Goal: Transaction & Acquisition: Download file/media

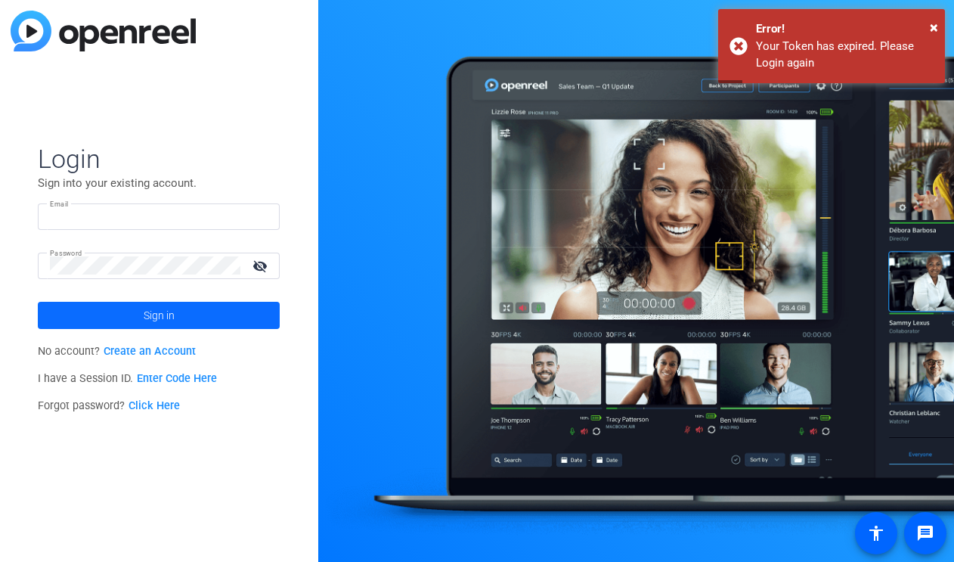
type input "[EMAIL_ADDRESS][PERSON_NAME][DOMAIN_NAME]"
click at [195, 318] on span at bounding box center [159, 315] width 242 height 36
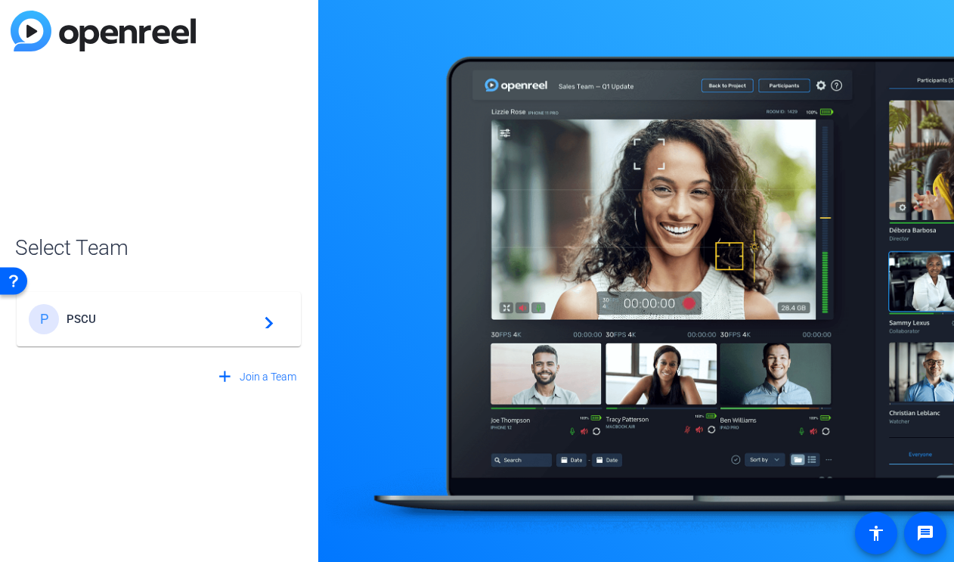
click at [195, 318] on span "PSCU" at bounding box center [161, 319] width 189 height 14
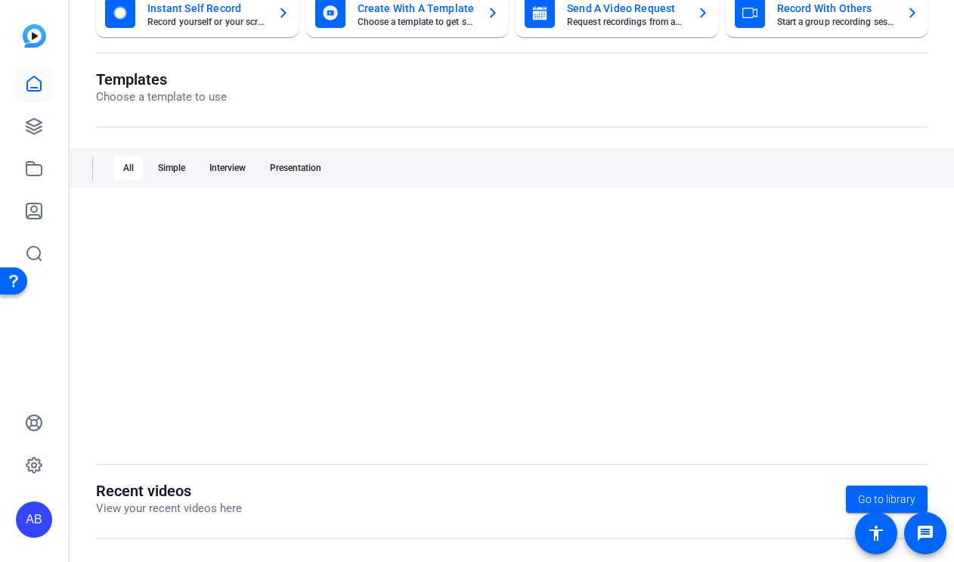
scroll to position [218, 0]
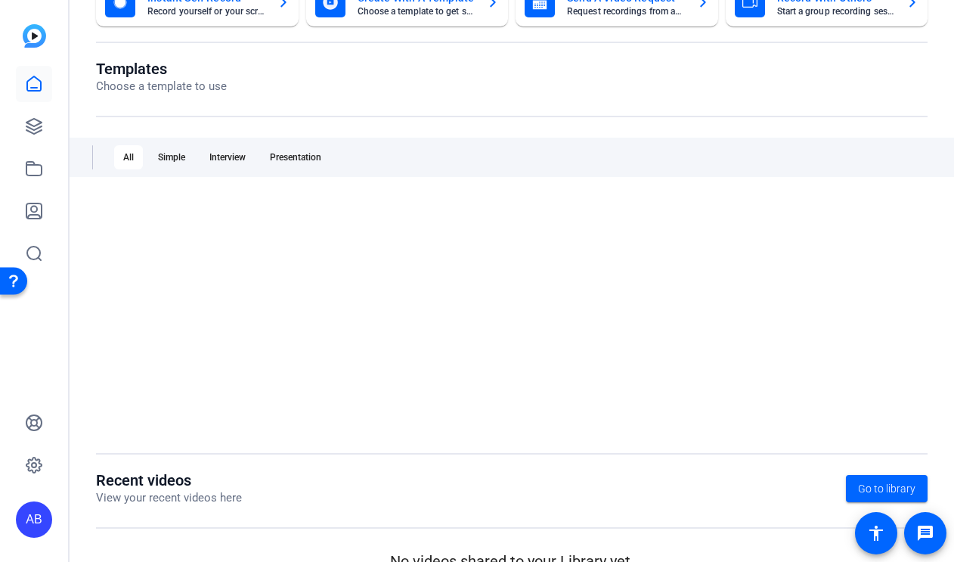
scroll to position [218, 0]
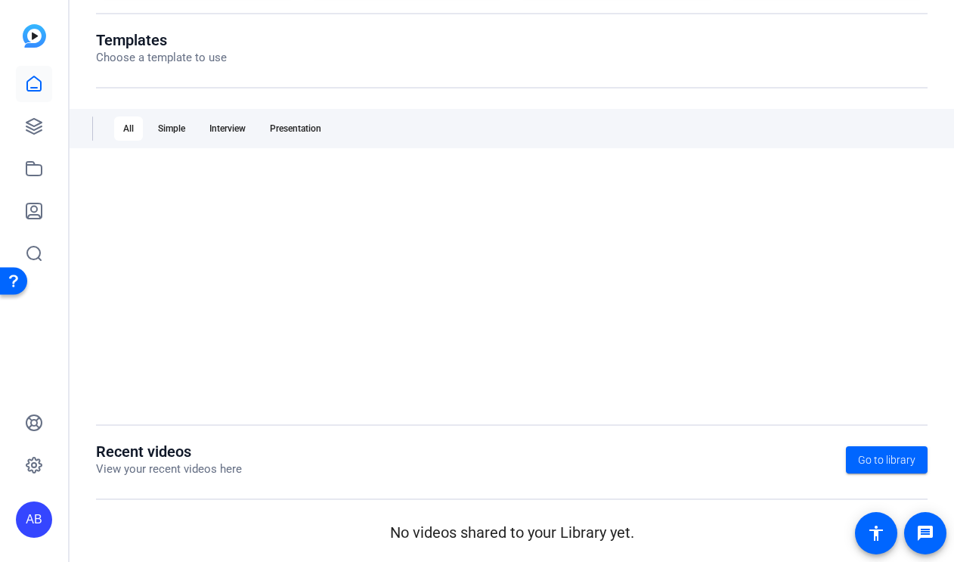
click at [129, 122] on div "All" at bounding box center [128, 128] width 29 height 24
click at [41, 88] on icon at bounding box center [34, 83] width 14 height 14
click at [41, 121] on icon at bounding box center [34, 126] width 18 height 18
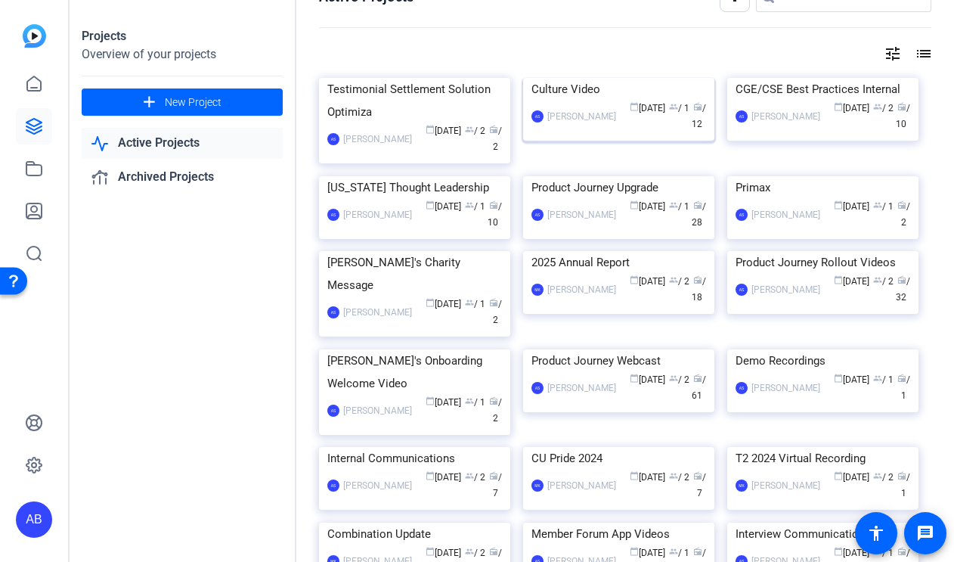
scroll to position [34, 0]
click at [596, 198] on div "Product Journey Upgrade" at bounding box center [619, 186] width 175 height 23
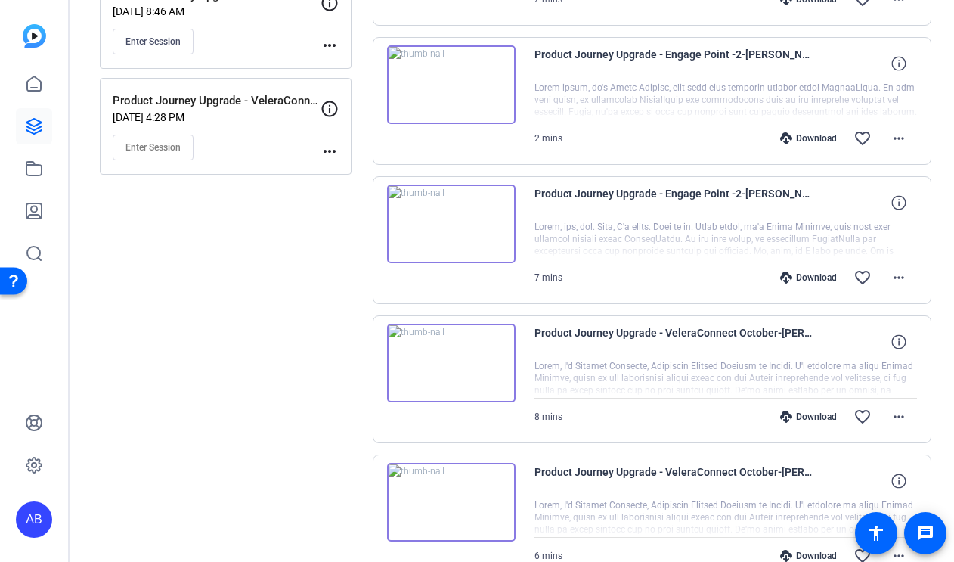
scroll to position [586, 0]
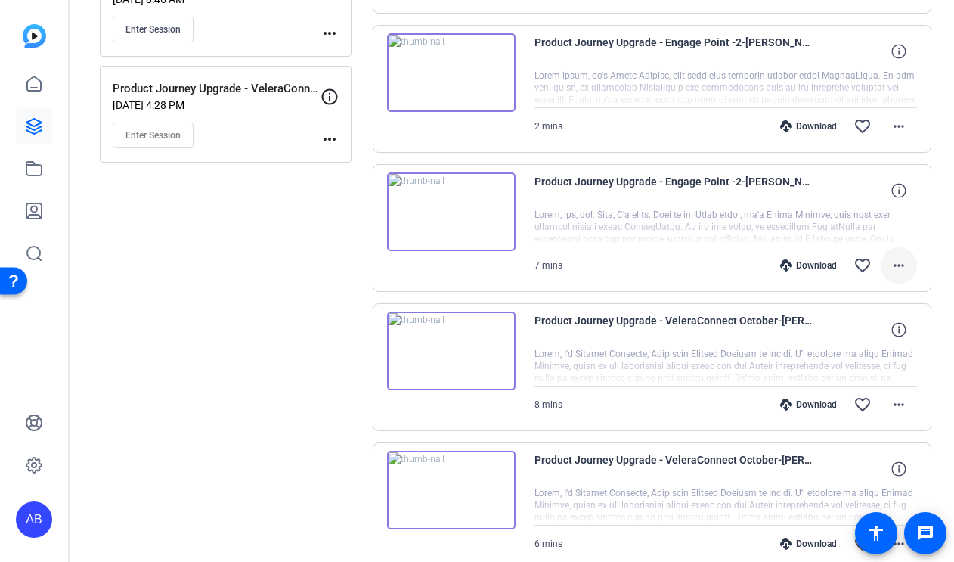
click at [907, 260] on mat-icon "more_horiz" at bounding box center [899, 265] width 18 height 18
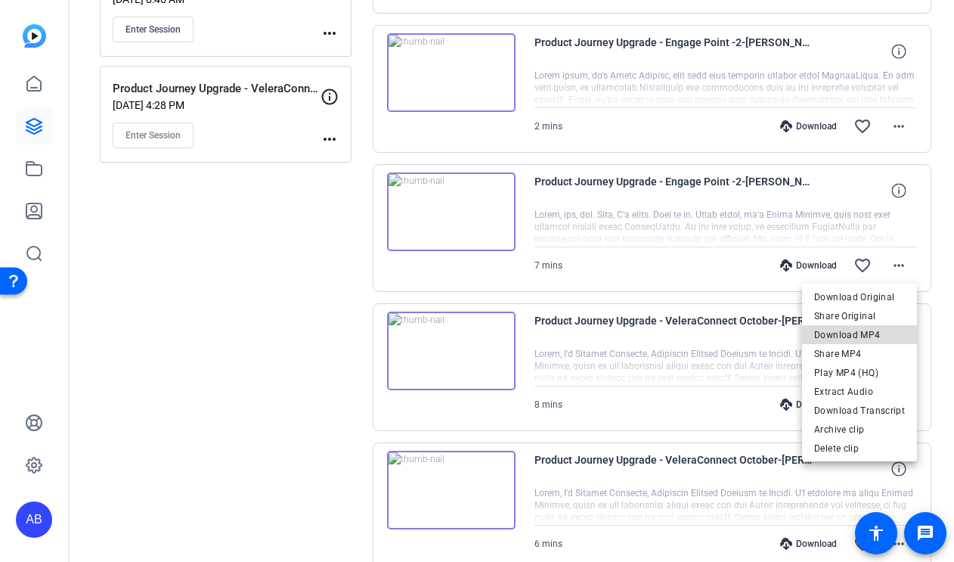
click at [875, 335] on span "Download MP4" at bounding box center [859, 335] width 91 height 18
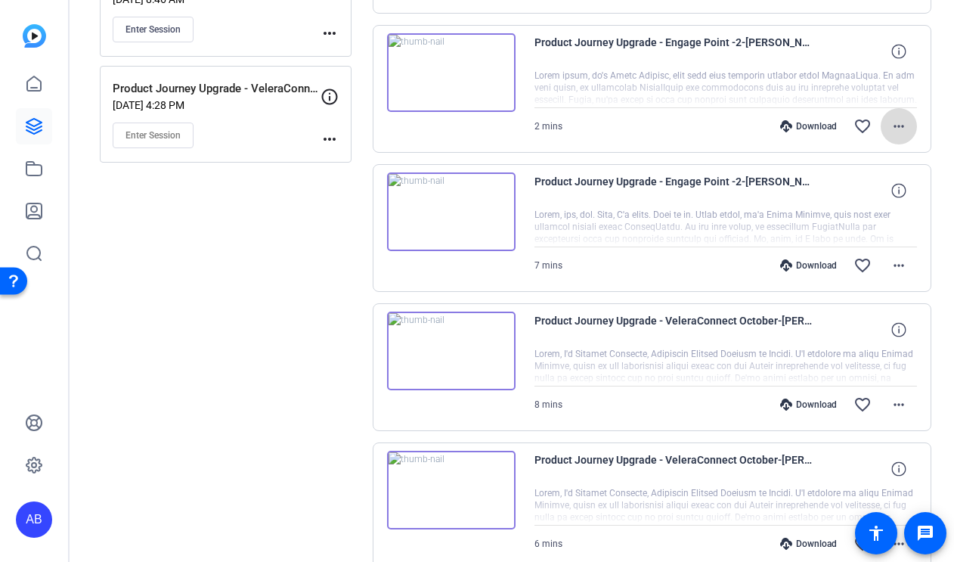
click at [901, 125] on mat-icon "more_horiz" at bounding box center [899, 126] width 18 height 18
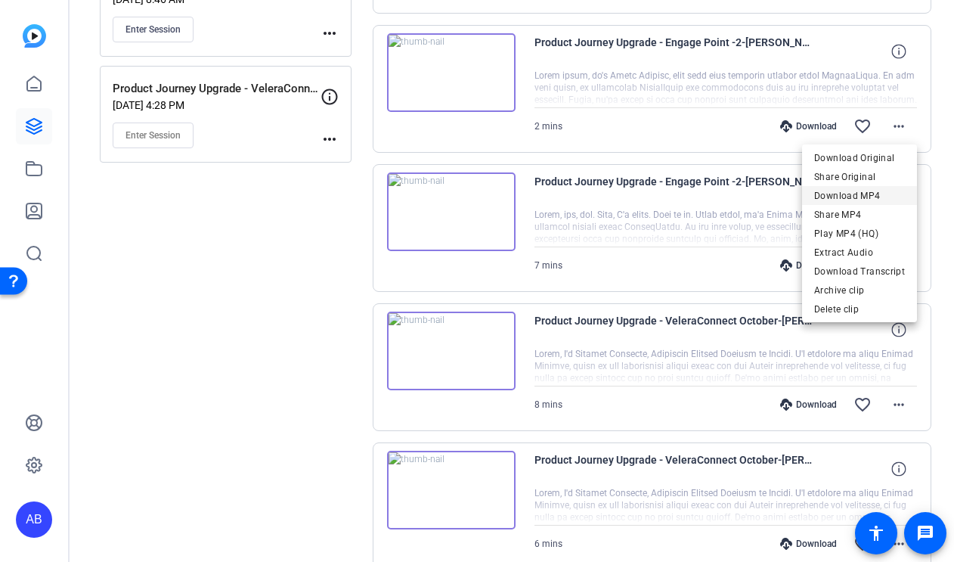
click at [873, 202] on span "Download MP4" at bounding box center [859, 196] width 91 height 18
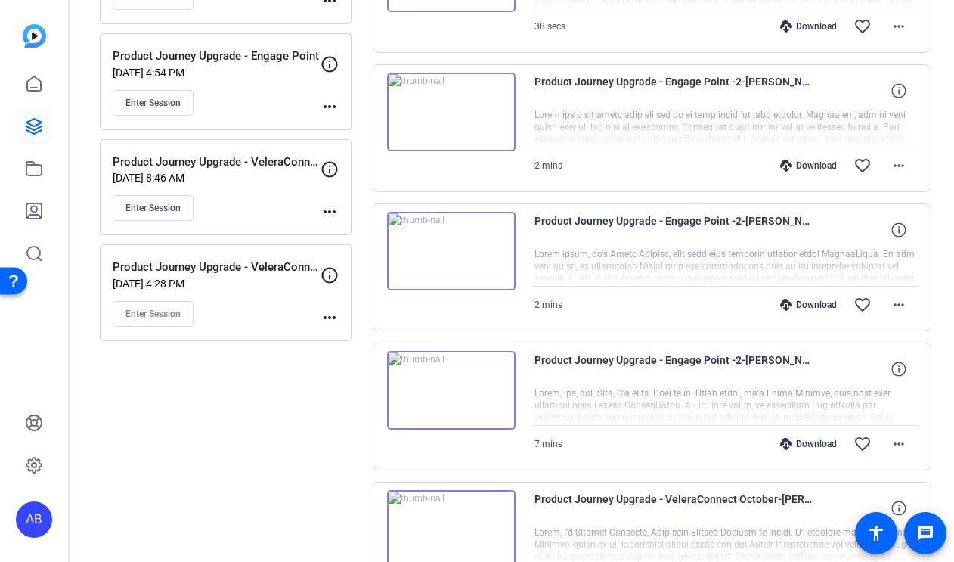
scroll to position [376, 0]
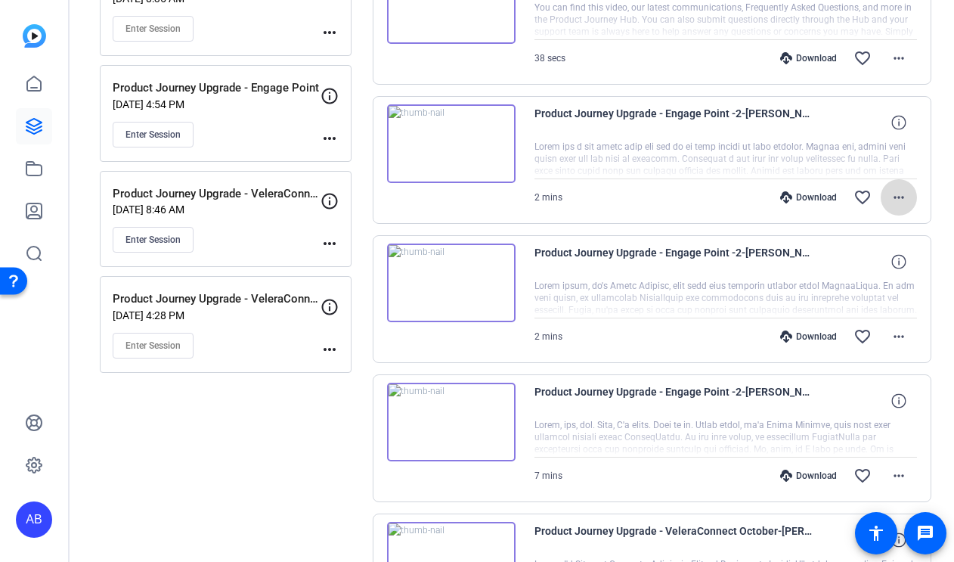
click at [913, 198] on span at bounding box center [899, 197] width 36 height 36
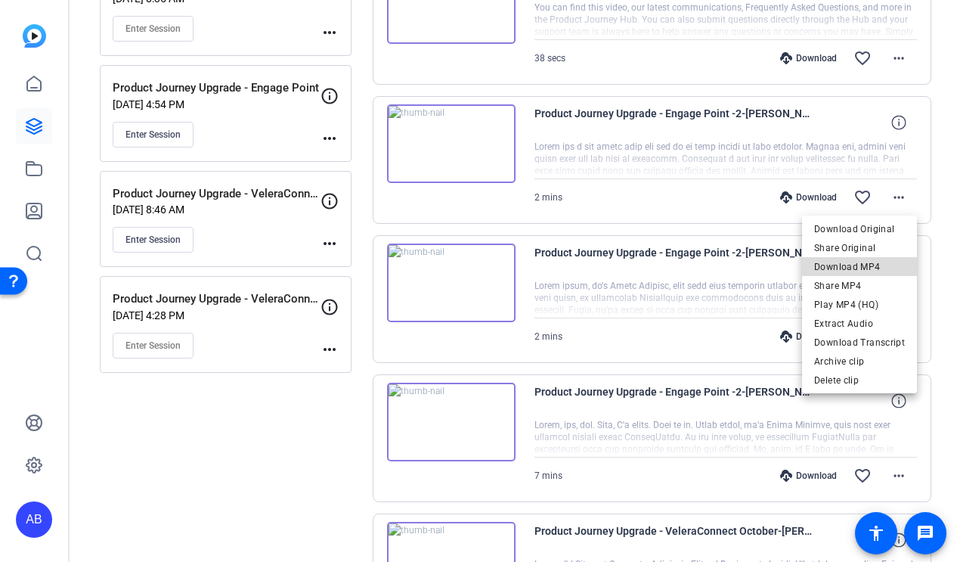
click at [866, 259] on span "Download MP4" at bounding box center [859, 267] width 91 height 18
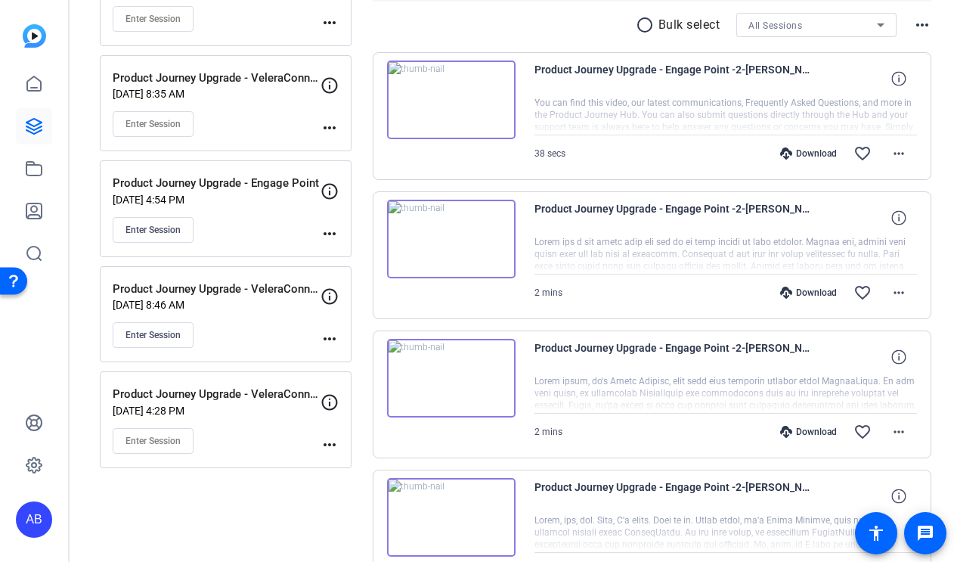
scroll to position [244, 0]
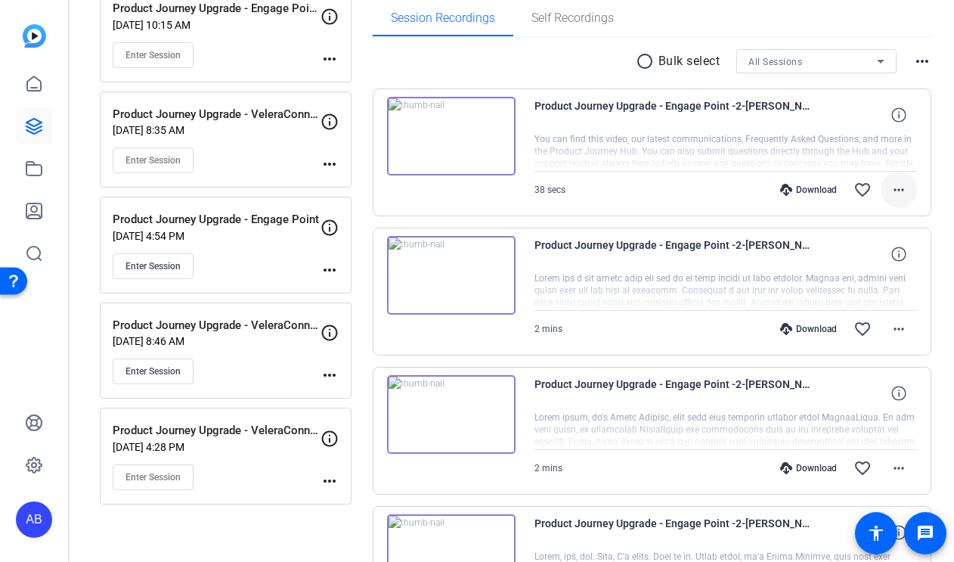
click at [901, 197] on mat-icon "more_horiz" at bounding box center [899, 190] width 18 height 18
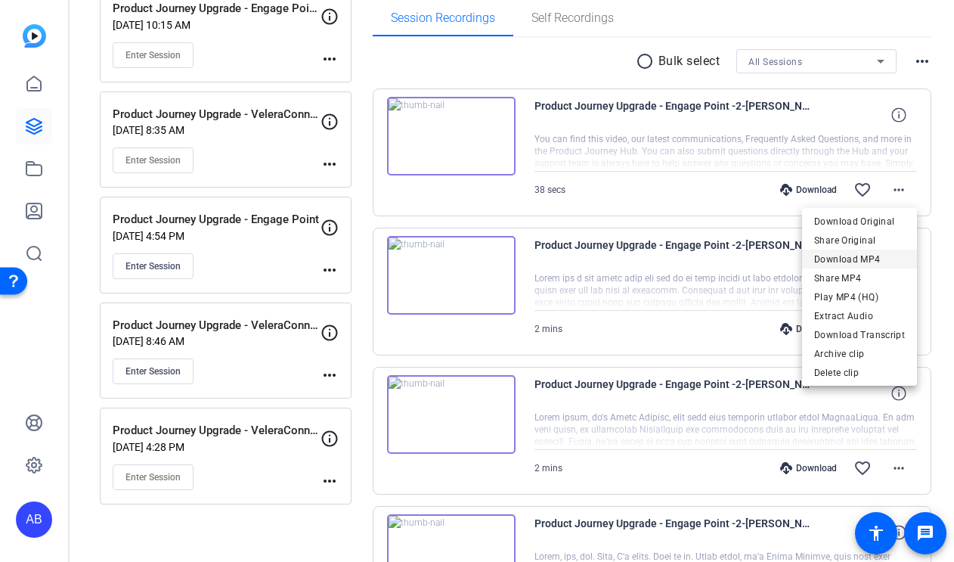
click at [830, 251] on span "Download MP4" at bounding box center [859, 259] width 91 height 18
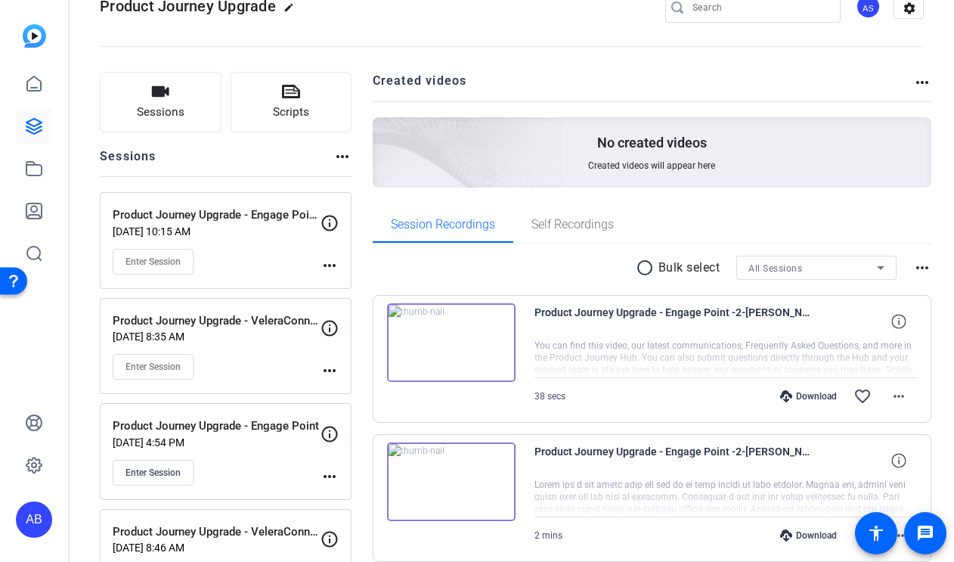
scroll to position [0, 0]
